Goal: Transaction & Acquisition: Obtain resource

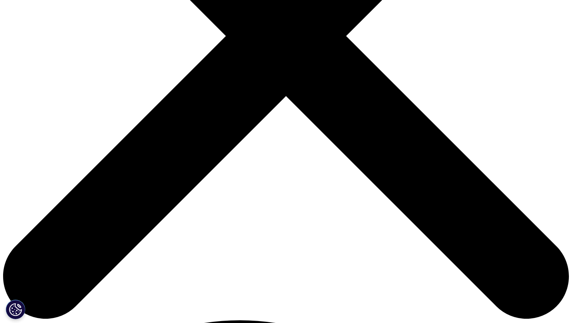
drag, startPoint x: 178, startPoint y: 167, endPoint x: 339, endPoint y: 163, distance: 161.7
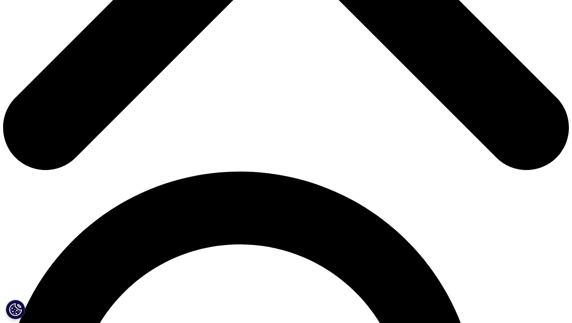
scroll to position [258, 0]
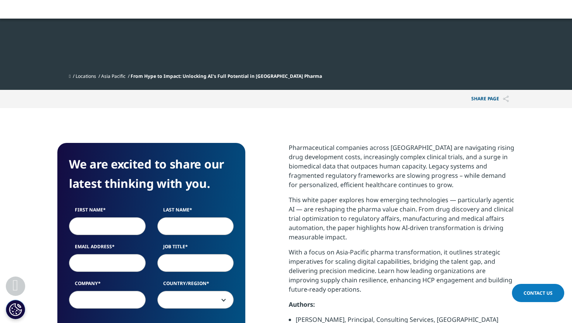
click at [114, 217] on input "First Name" at bounding box center [107, 226] width 77 height 18
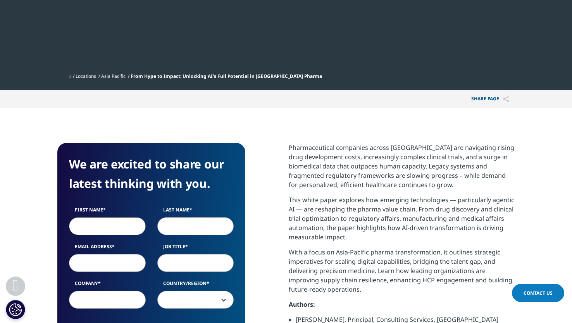
type input "[PERSON_NAME]"
type input "Seet"
type input "[EMAIL_ADDRESS][PERSON_NAME][DOMAIN_NAME]"
select select "[GEOGRAPHIC_DATA]"
click at [104, 254] on input "[EMAIL_ADDRESS][PERSON_NAME][DOMAIN_NAME]" at bounding box center [107, 263] width 77 height 18
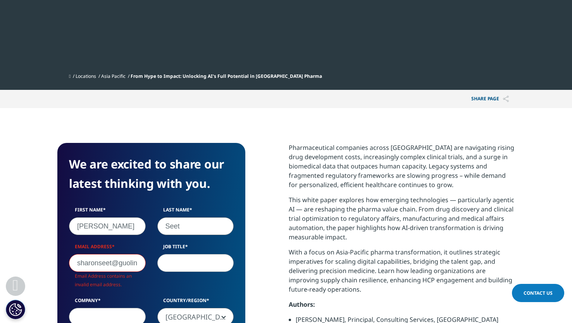
scroll to position [0, 3]
click at [104, 254] on input "sharonseet@guolinc" at bounding box center [107, 263] width 77 height 18
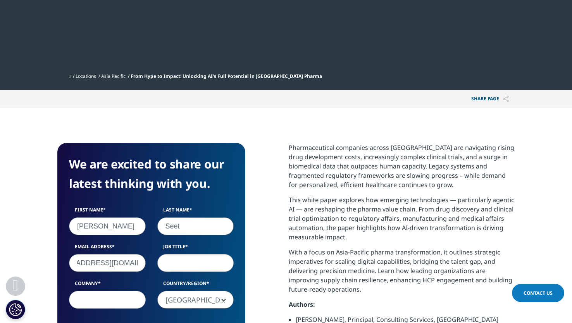
type input "[EMAIL_ADDRESS][DOMAIN_NAME]"
click at [198, 254] on input "Job Title" at bounding box center [195, 263] width 77 height 18
type input "Portfolio Manager"
click at [97, 291] on input "Company" at bounding box center [107, 300] width 77 height 18
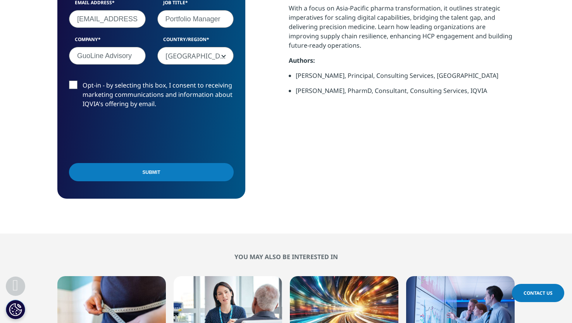
scroll to position [517, 0]
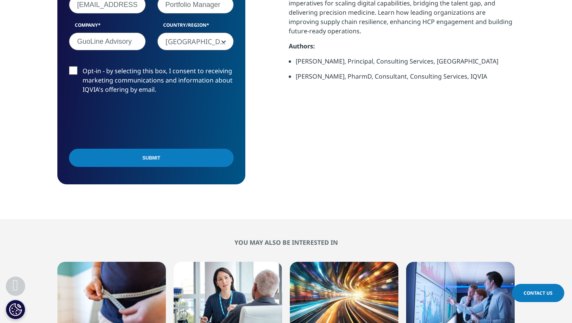
type input "GuoLine Advisory"
click at [155, 149] on input "Submit" at bounding box center [151, 158] width 165 height 18
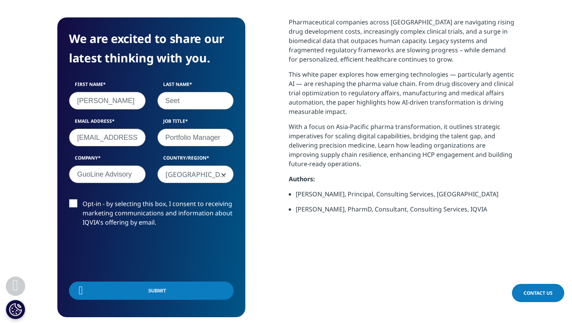
scroll to position [0, 0]
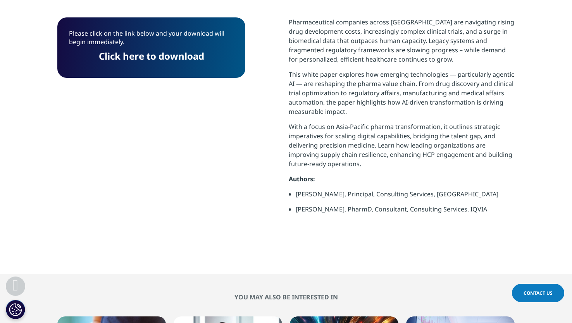
click at [131, 50] on link "Click here to download" at bounding box center [151, 56] width 105 height 13
